Goal: Download file/media

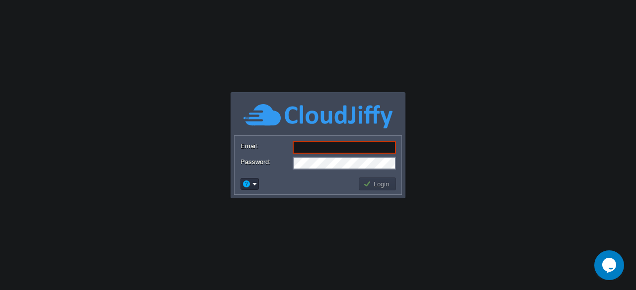
paste input "[EMAIL_ADDRESS][DOMAIN_NAME]"
type input "[EMAIL_ADDRESS][DOMAIN_NAME]"
click at [374, 184] on button "Login" at bounding box center [377, 184] width 29 height 9
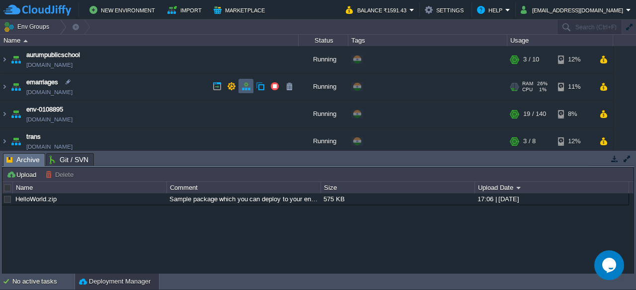
click at [240, 87] on td at bounding box center [245, 86] width 15 height 15
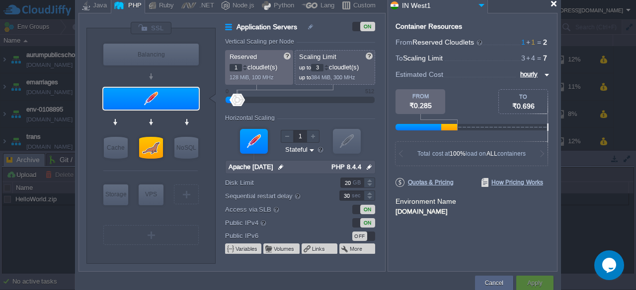
click at [552, 6] on div at bounding box center [553, 3] width 7 height 7
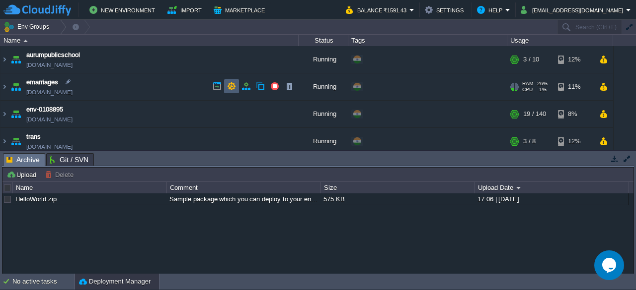
click at [236, 86] on td at bounding box center [231, 86] width 15 height 15
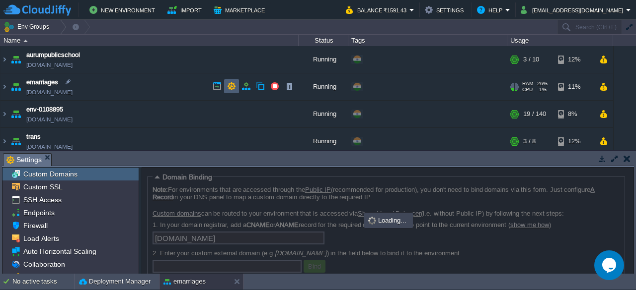
scroll to position [2, 0]
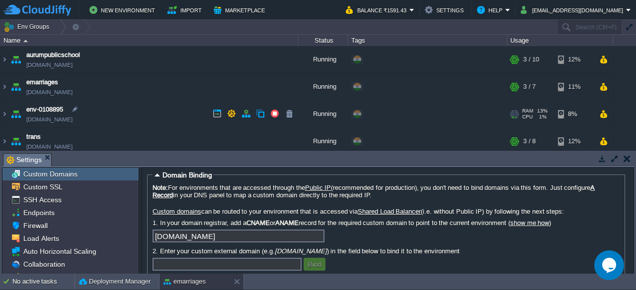
click at [17, 114] on img at bounding box center [16, 114] width 14 height 27
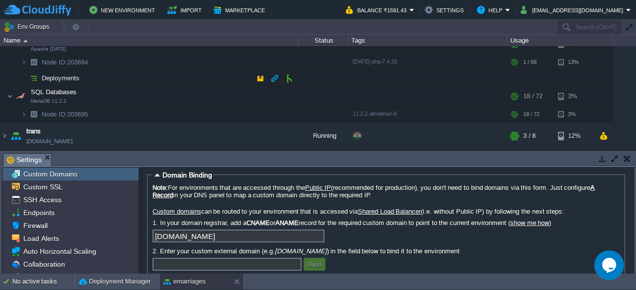
scroll to position [52, 0]
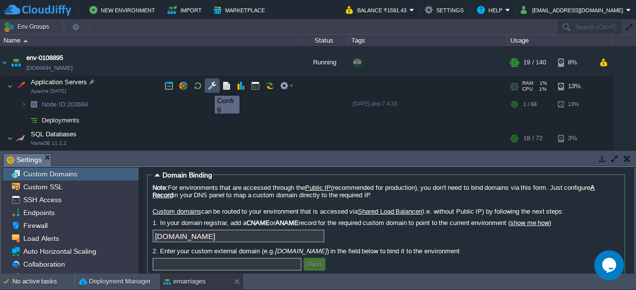
click at [211, 87] on button "button" at bounding box center [212, 85] width 9 height 9
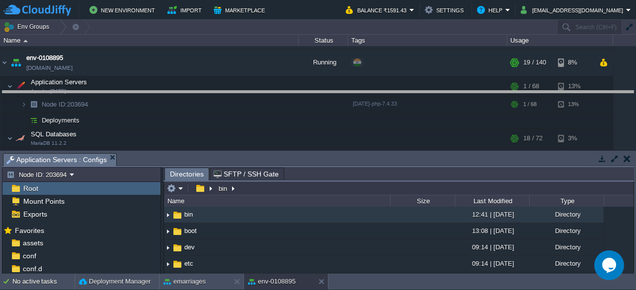
drag, startPoint x: 325, startPoint y: 158, endPoint x: 330, endPoint y: 96, distance: 62.7
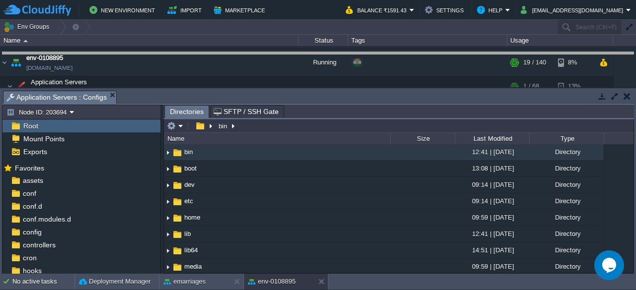
drag, startPoint x: 333, startPoint y: 98, endPoint x: 336, endPoint y: 58, distance: 39.8
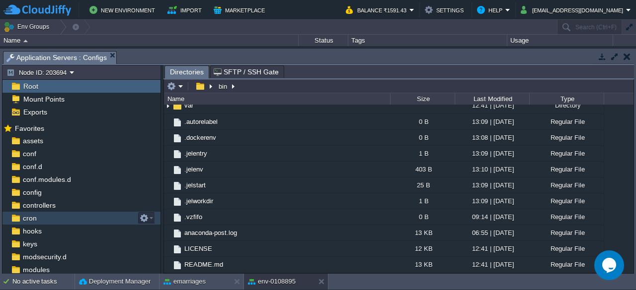
scroll to position [91, 0]
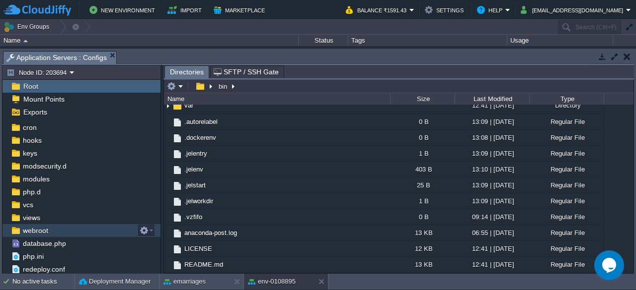
click at [41, 229] on span "webroot" at bounding box center [35, 230] width 29 height 9
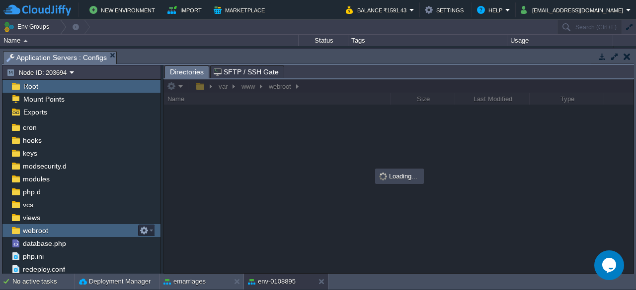
click at [41, 229] on span "webroot" at bounding box center [35, 230] width 29 height 9
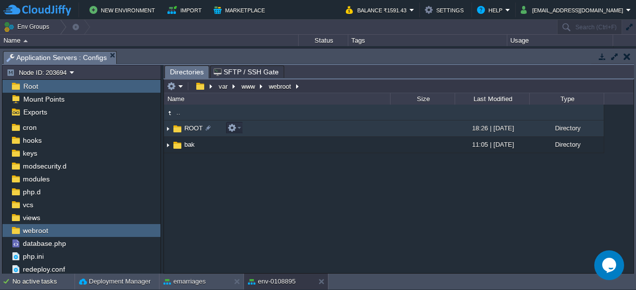
click at [193, 130] on span "ROOT" at bounding box center [193, 128] width 21 height 8
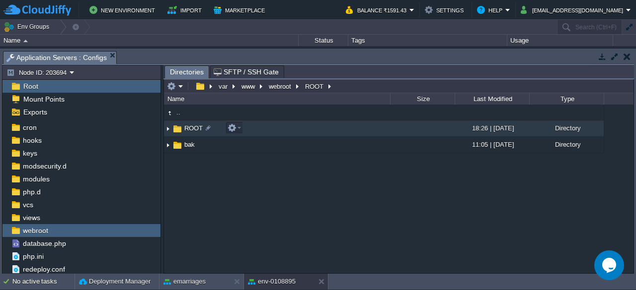
click at [193, 130] on span "ROOT" at bounding box center [193, 128] width 21 height 8
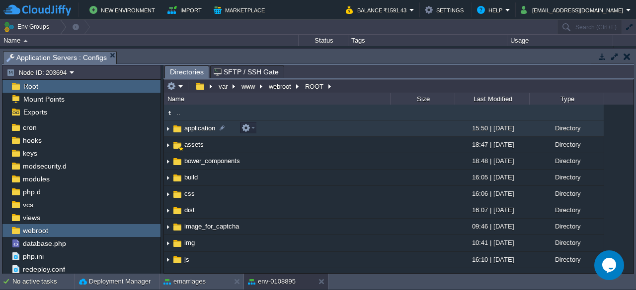
click at [196, 130] on span "application" at bounding box center [200, 128] width 34 height 8
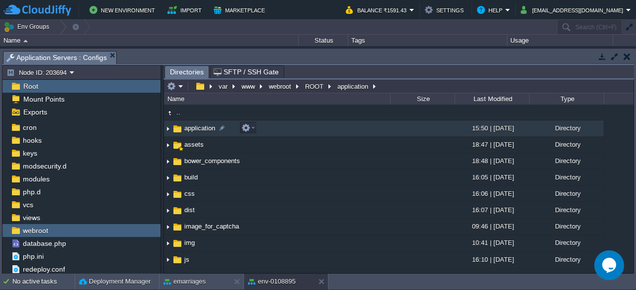
click at [196, 130] on span "application" at bounding box center [200, 128] width 34 height 8
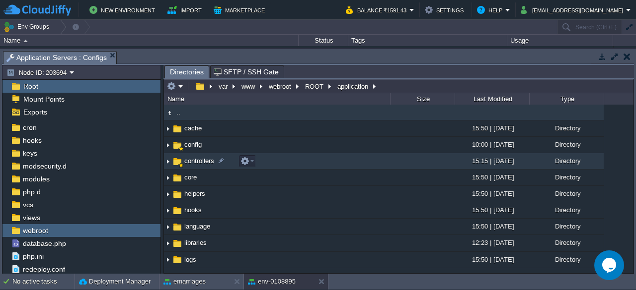
click at [184, 162] on span "controllers" at bounding box center [199, 161] width 33 height 8
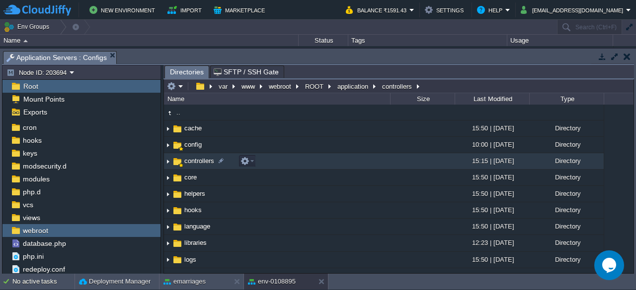
click at [184, 162] on span "controllers" at bounding box center [199, 161] width 33 height 8
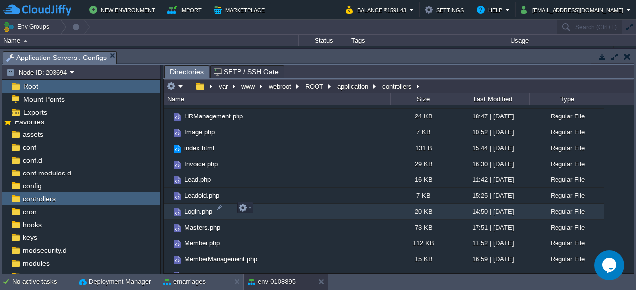
scroll to position [291, 0]
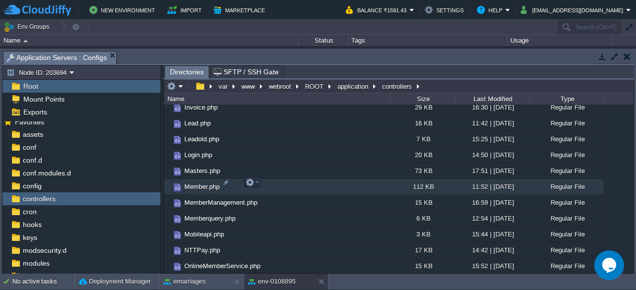
drag, startPoint x: 177, startPoint y: 184, endPoint x: 213, endPoint y: 185, distance: 35.8
click at [213, 185] on span "Member.php" at bounding box center [202, 187] width 38 height 8
click at [259, 182] on td at bounding box center [252, 183] width 17 height 12
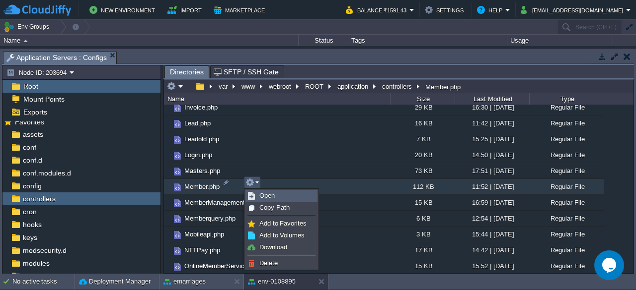
click at [270, 193] on span "Open" at bounding box center [266, 195] width 15 height 7
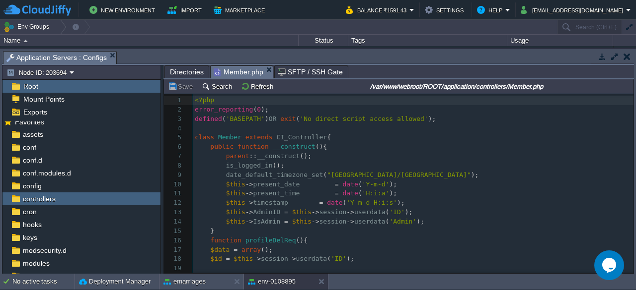
scroll to position [3, 0]
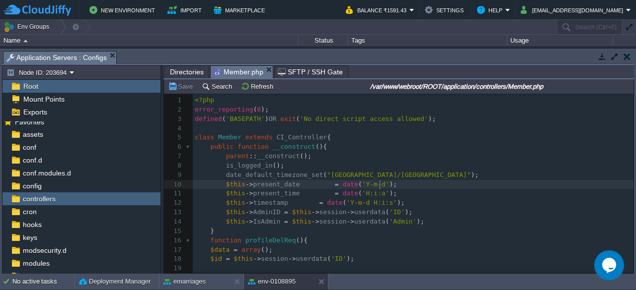
click at [396, 182] on pre "$this -> present_date = date ( 'Y-m-d' );" at bounding box center [413, 184] width 440 height 9
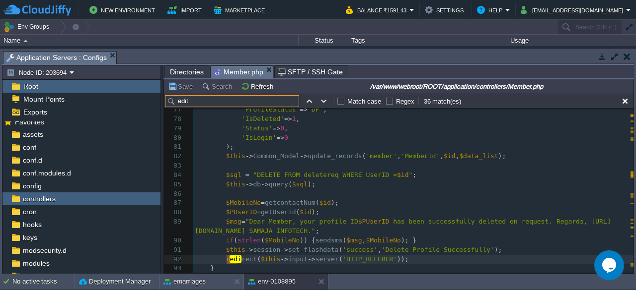
scroll to position [12731, 0]
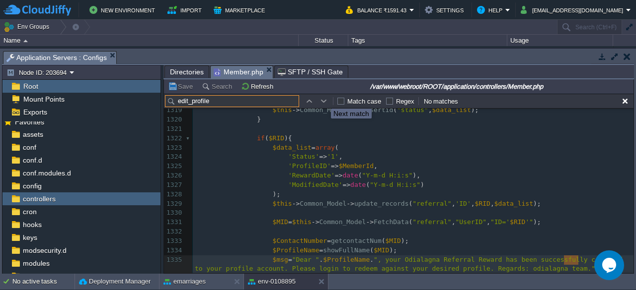
type input "edit_profile"
click at [323, 101] on button "button" at bounding box center [323, 101] width 9 height 9
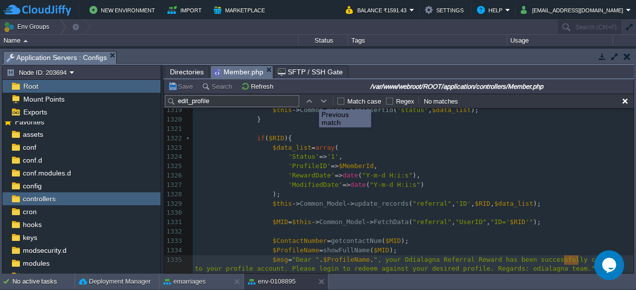
drag, startPoint x: 323, startPoint y: 101, endPoint x: 307, endPoint y: 101, distance: 16.4
click at [307, 101] on tr "edit_profile Match case Regex No matches" at bounding box center [312, 101] width 294 height 12
click at [307, 101] on button "button" at bounding box center [308, 101] width 9 height 9
drag, startPoint x: 307, startPoint y: 101, endPoint x: 322, endPoint y: 103, distance: 15.5
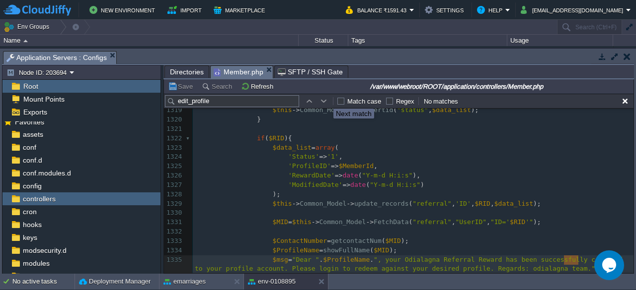
click at [322, 103] on tr "edit_profile Match case Regex No matches" at bounding box center [312, 101] width 294 height 12
click at [322, 103] on button "button" at bounding box center [323, 101] width 9 height 9
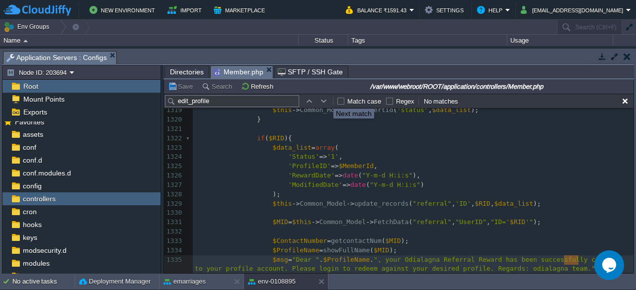
click at [322, 103] on button "button" at bounding box center [323, 101] width 9 height 9
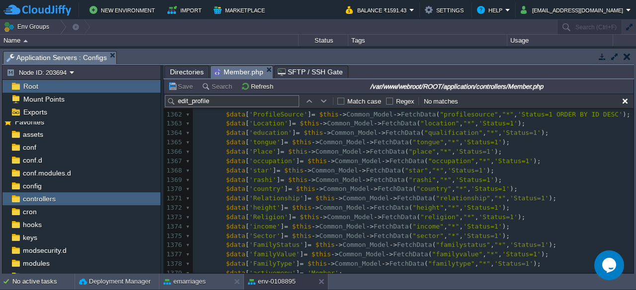
scroll to position [13341, 0]
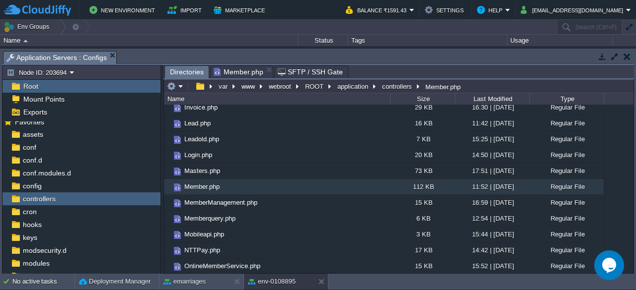
click at [197, 72] on span "Directories" at bounding box center [187, 72] width 34 height 12
click at [256, 180] on em at bounding box center [251, 182] width 13 height 9
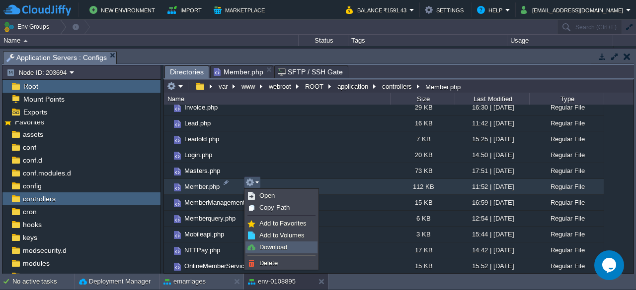
click at [270, 247] on span "Download" at bounding box center [273, 247] width 28 height 7
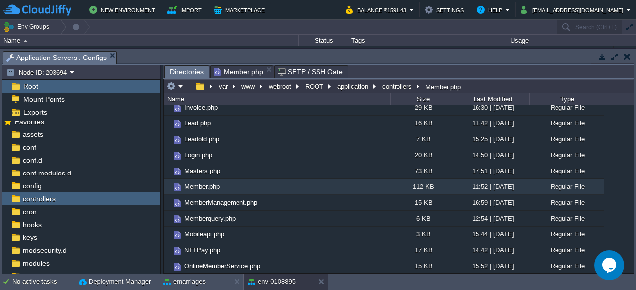
click at [192, 71] on span "Directories" at bounding box center [187, 72] width 34 height 12
click at [350, 83] on button "application" at bounding box center [353, 86] width 35 height 9
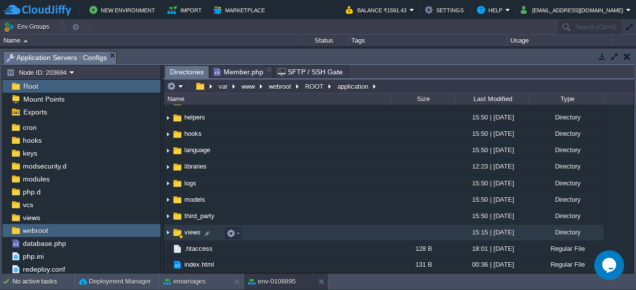
click at [191, 231] on span "views" at bounding box center [192, 232] width 19 height 8
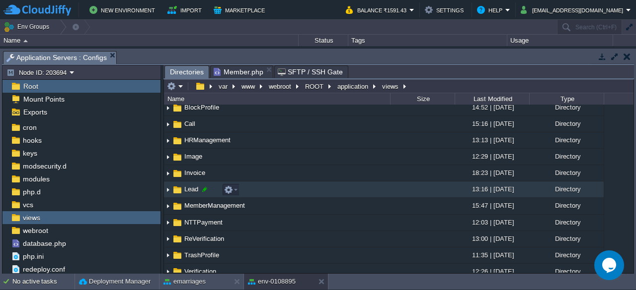
scroll to position [54, 0]
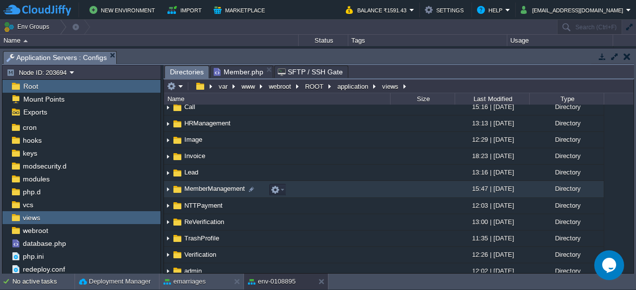
click at [207, 191] on span "MemberManagement" at bounding box center [215, 189] width 64 height 8
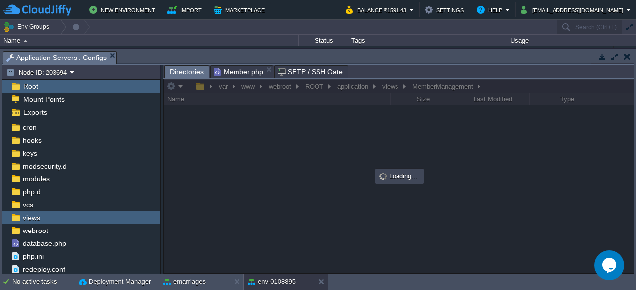
scroll to position [0, 0]
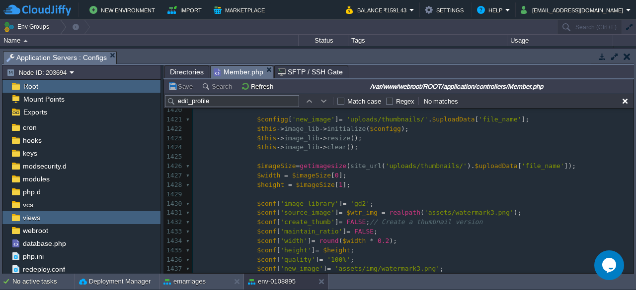
click at [240, 71] on span "Member.php" at bounding box center [239, 72] width 50 height 12
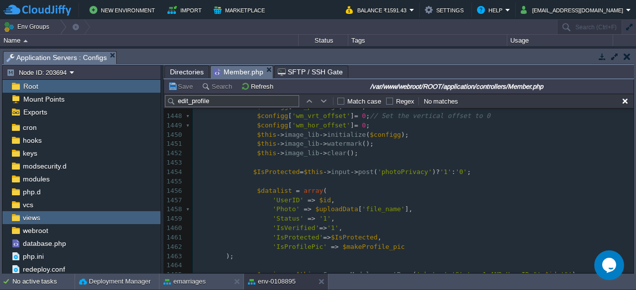
scroll to position [13957, 0]
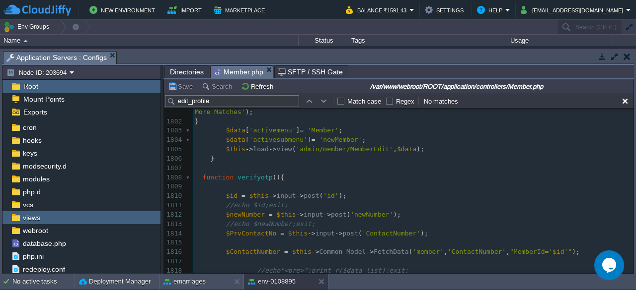
click at [198, 73] on span "Directories" at bounding box center [187, 72] width 34 height 12
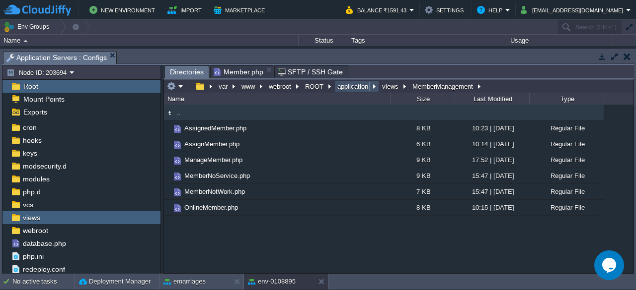
click at [356, 82] on button "application" at bounding box center [353, 86] width 35 height 9
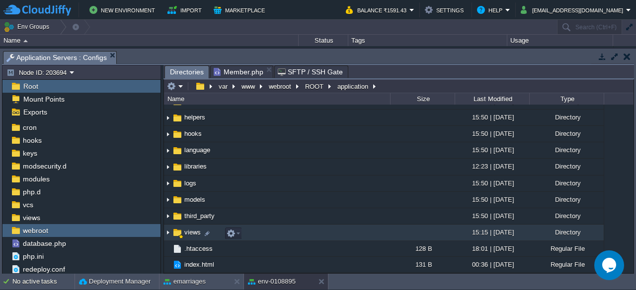
click at [191, 235] on span "views" at bounding box center [192, 232] width 19 height 8
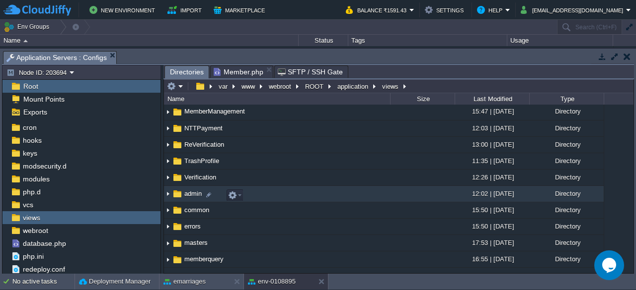
click at [195, 192] on span "admin" at bounding box center [193, 194] width 20 height 8
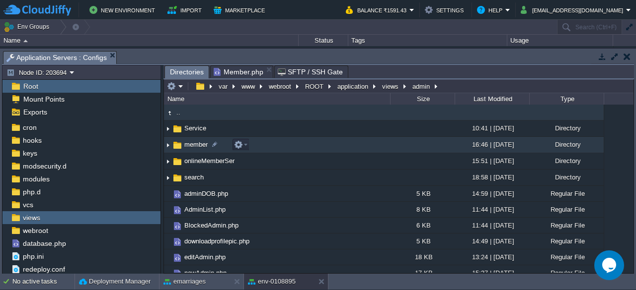
click at [194, 143] on span "member" at bounding box center [196, 145] width 26 height 8
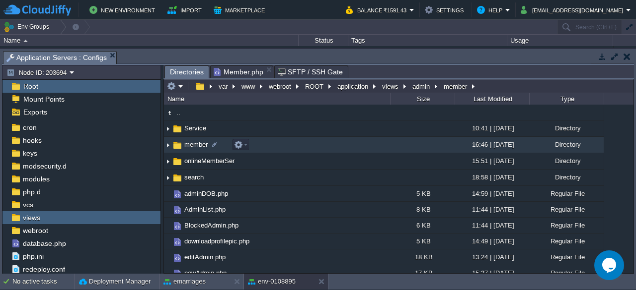
click at [194, 143] on span "member" at bounding box center [196, 145] width 26 height 8
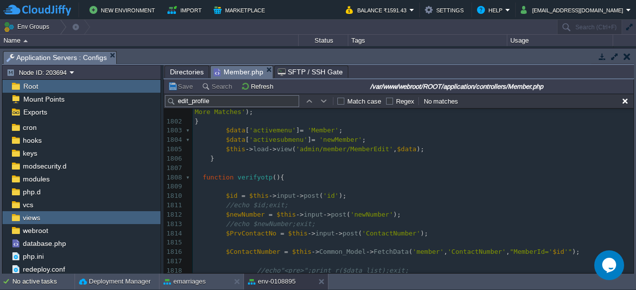
click at [235, 74] on span "Member.php" at bounding box center [239, 72] width 50 height 12
click at [187, 71] on span "Directories" at bounding box center [187, 72] width 34 height 12
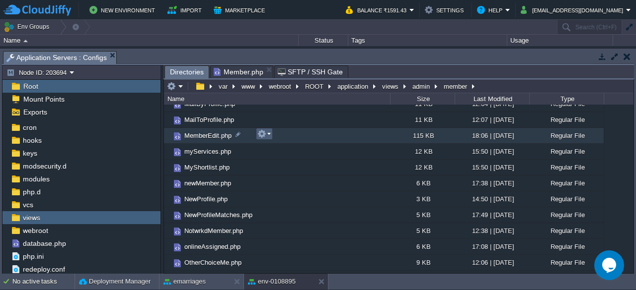
click at [269, 136] on em at bounding box center [263, 134] width 13 height 9
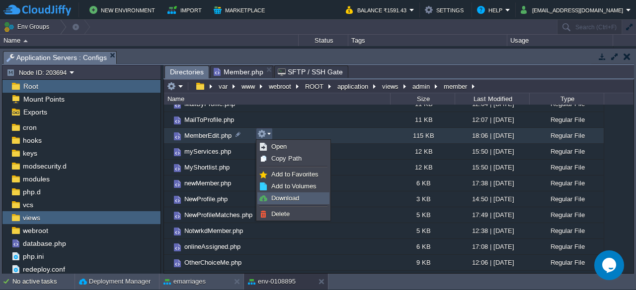
click at [281, 199] on span "Download" at bounding box center [285, 198] width 28 height 7
